Goal: Check status: Check status

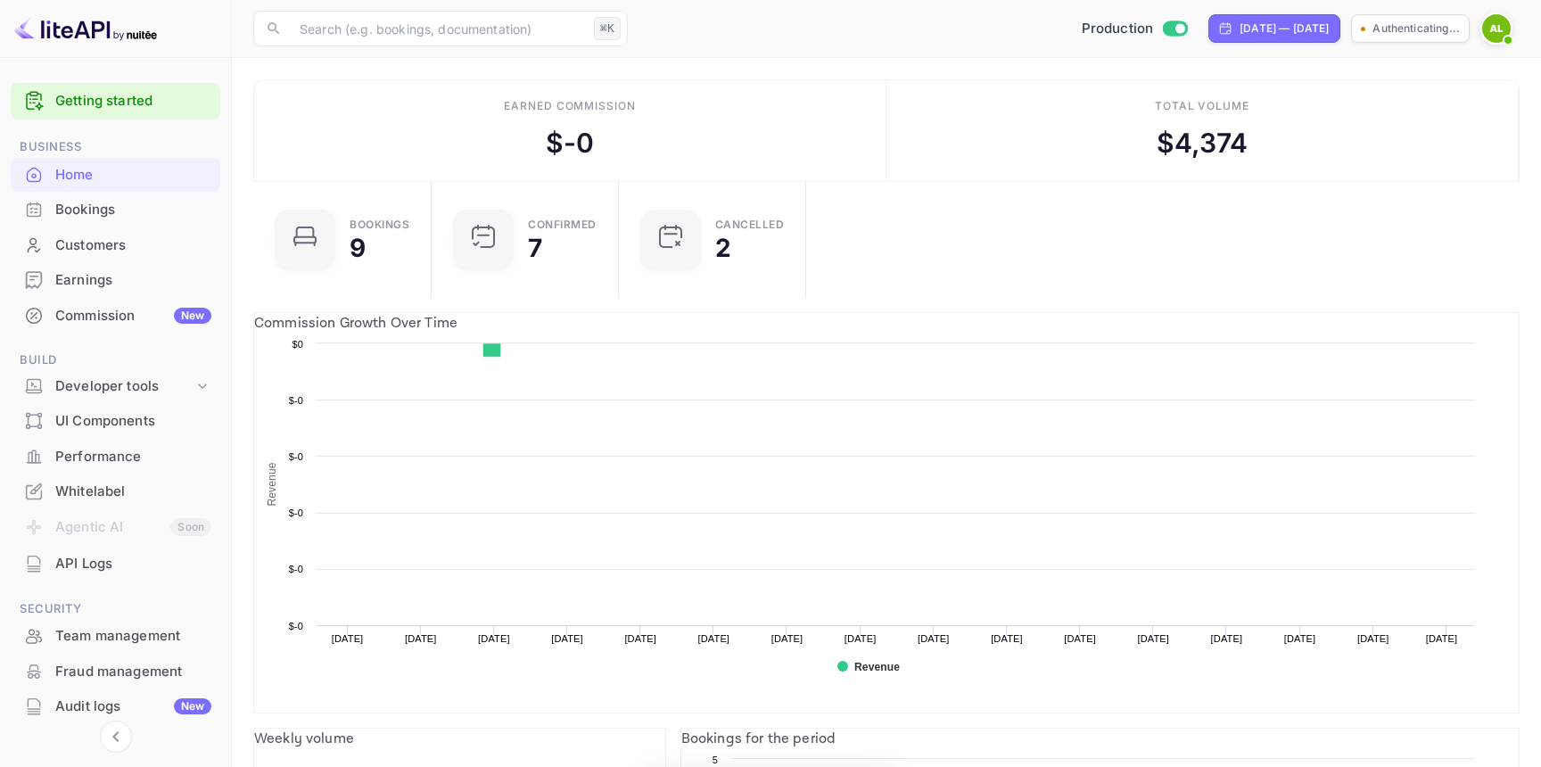
scroll to position [290, 411]
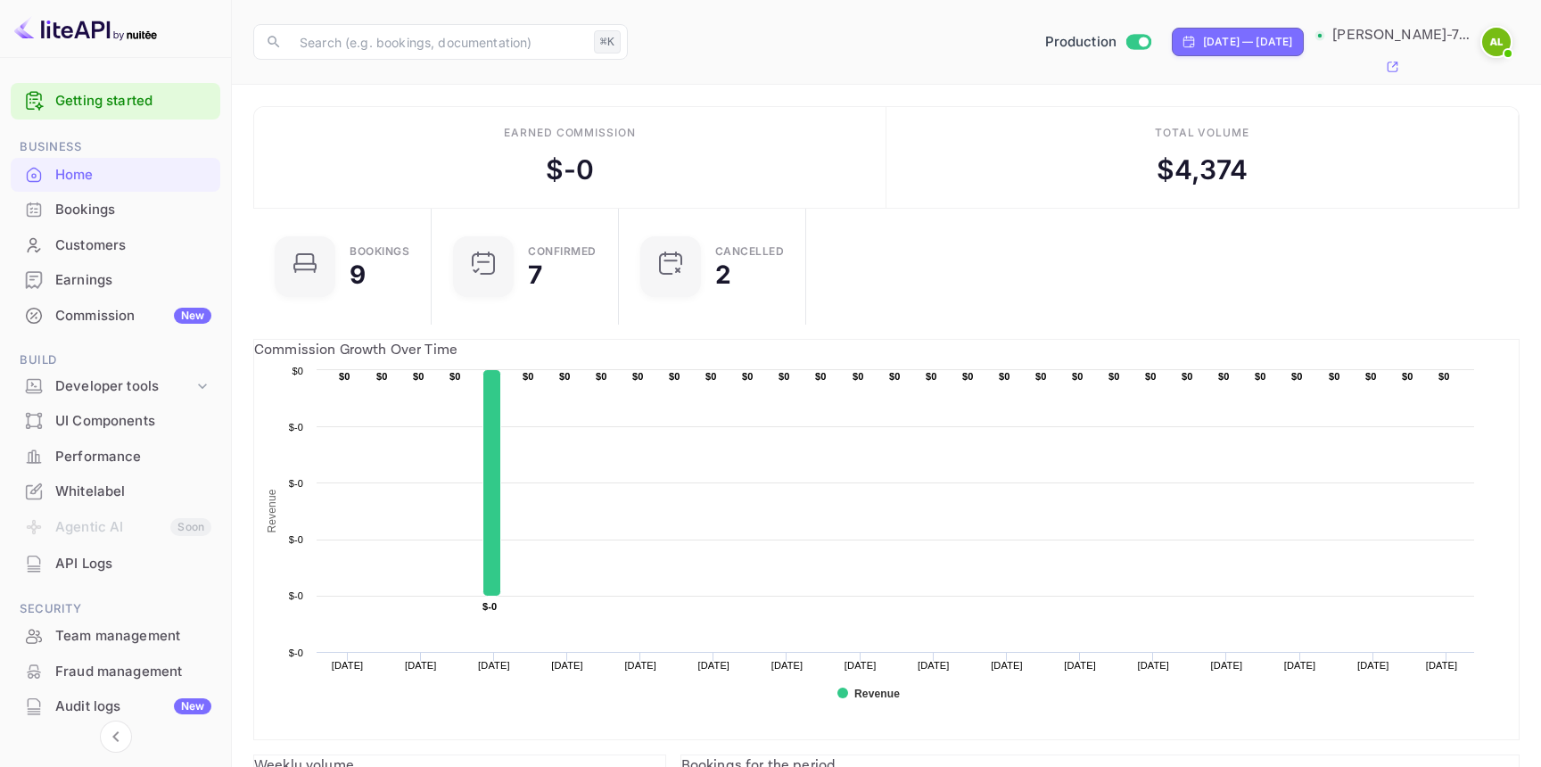
click at [123, 224] on div "Bookings" at bounding box center [116, 210] width 210 height 35
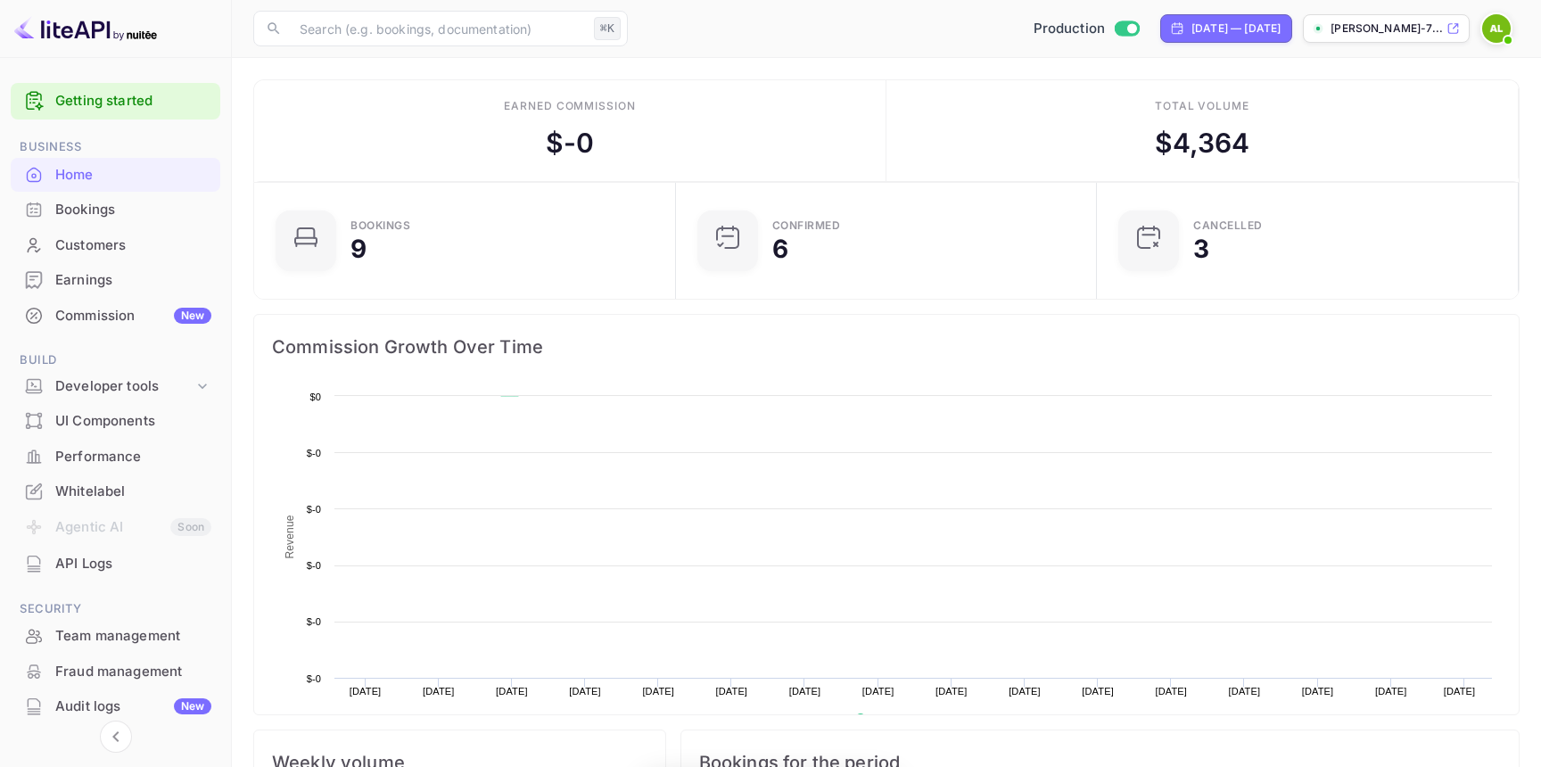
scroll to position [290, 411]
click at [85, 210] on div "Bookings" at bounding box center [133, 210] width 156 height 21
